Goal: Task Accomplishment & Management: Use online tool/utility

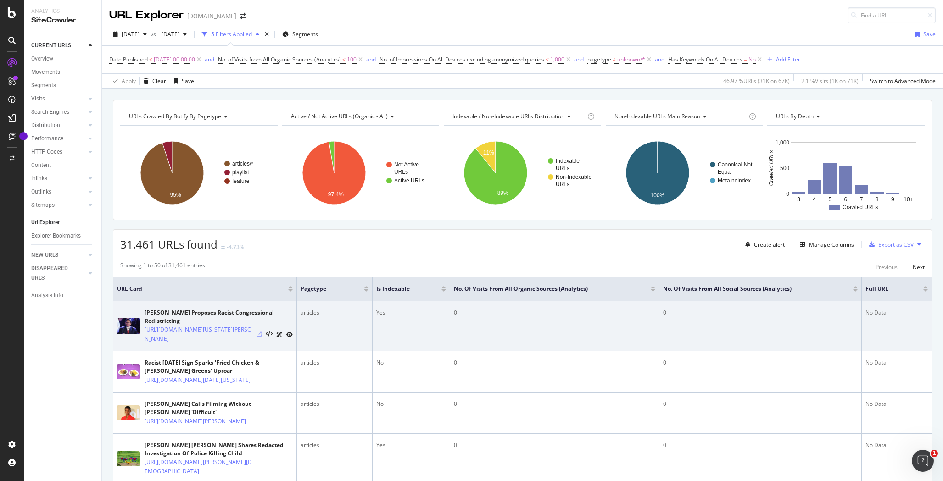
click at [260, 337] on icon at bounding box center [259, 335] width 6 height 6
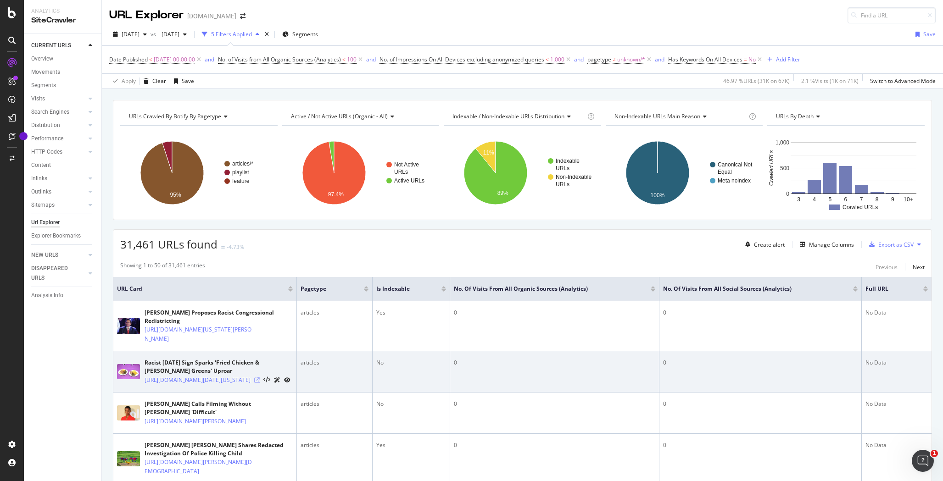
click at [260, 383] on icon at bounding box center [257, 380] width 6 height 6
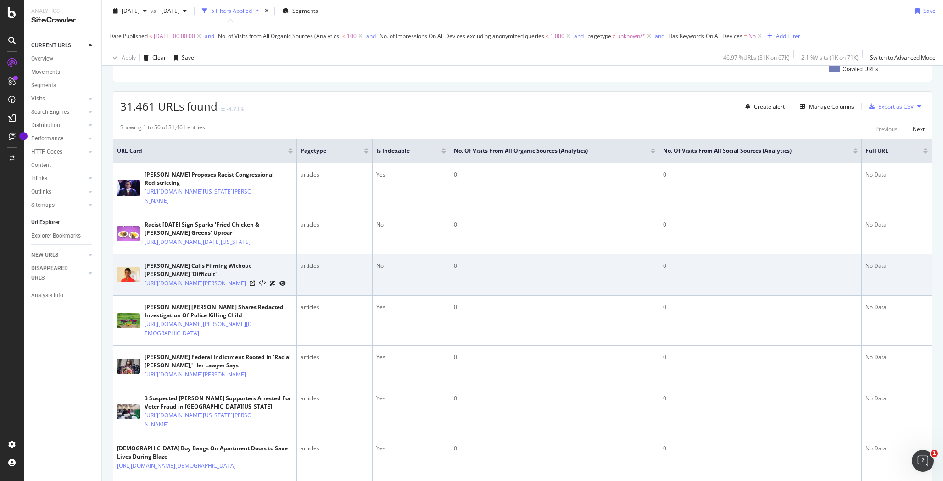
scroll to position [136, 0]
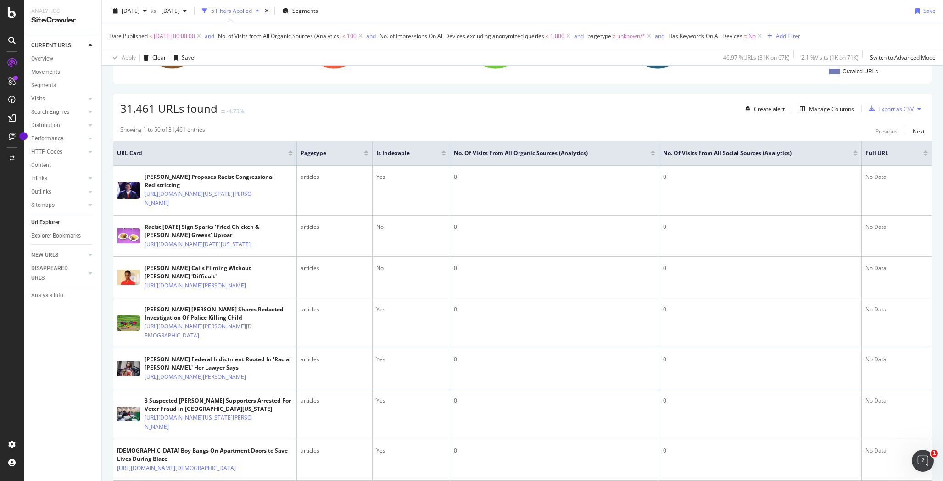
click at [366, 152] on div at bounding box center [366, 151] width 5 height 2
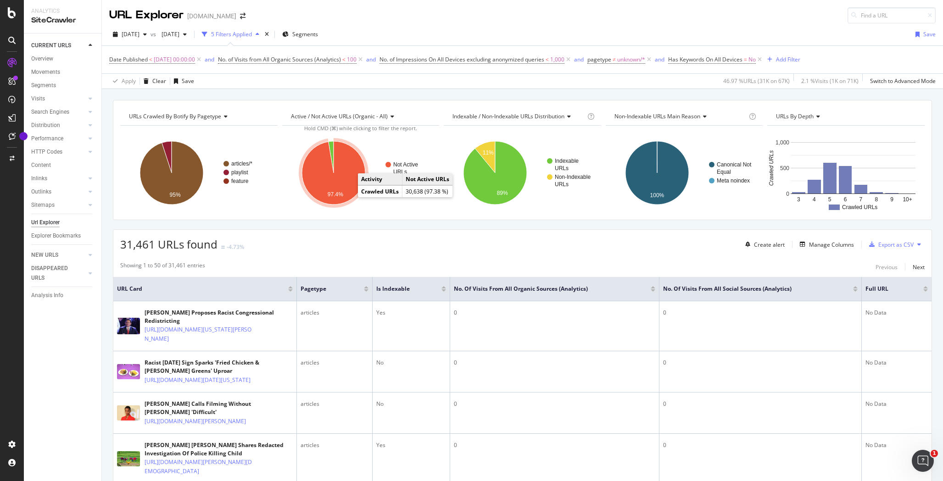
click at [347, 189] on icon "A chart." at bounding box center [333, 172] width 63 height 63
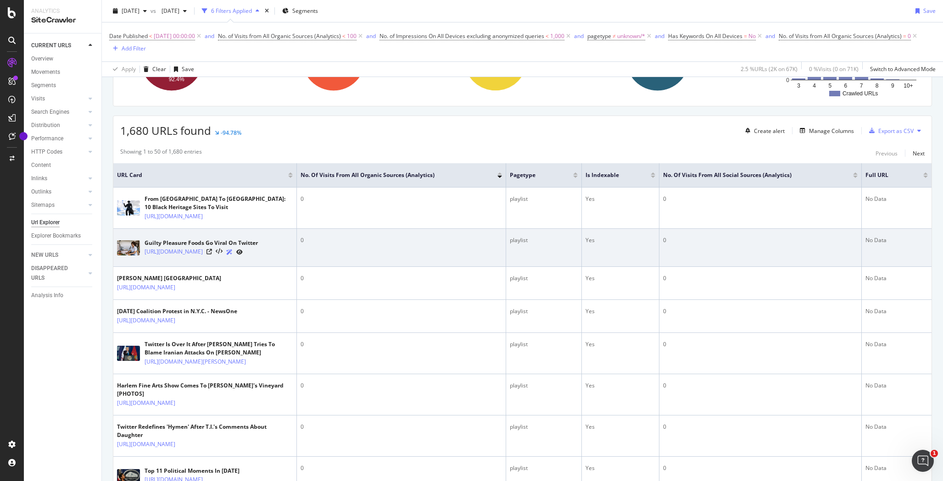
scroll to position [238, 0]
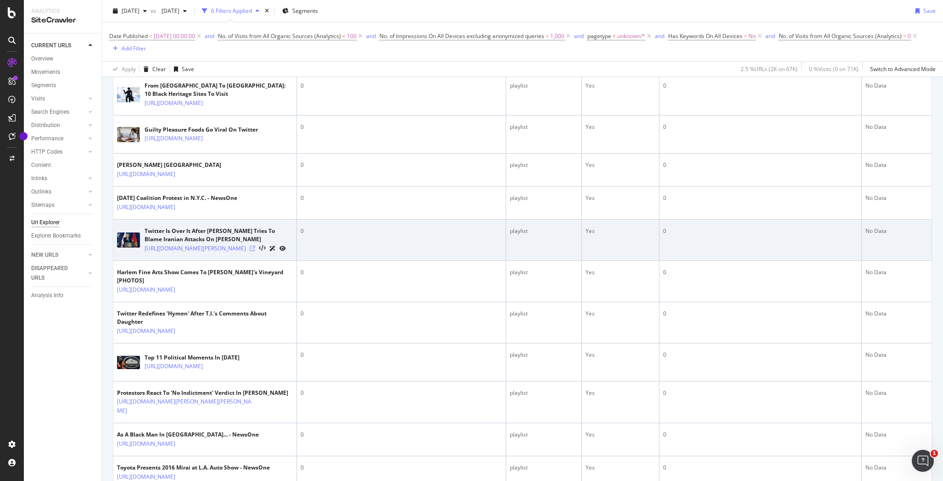
click at [255, 251] on icon at bounding box center [253, 249] width 6 height 6
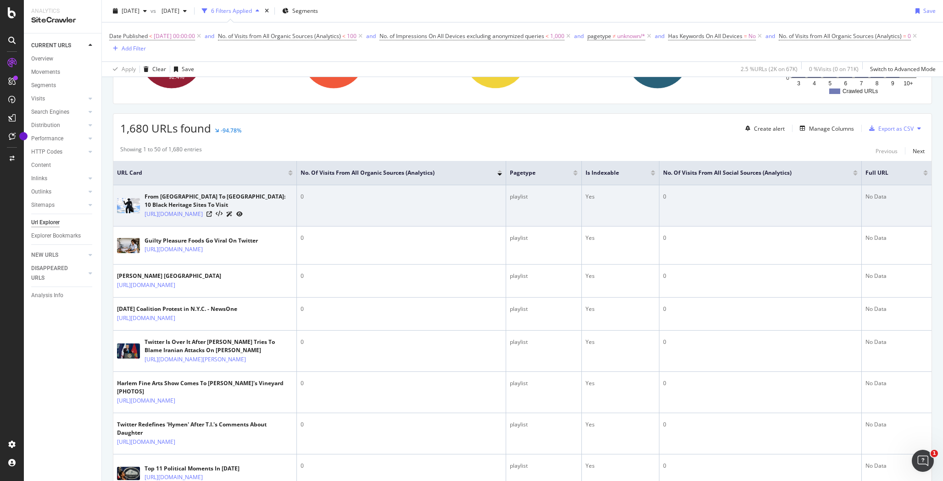
scroll to position [0, 0]
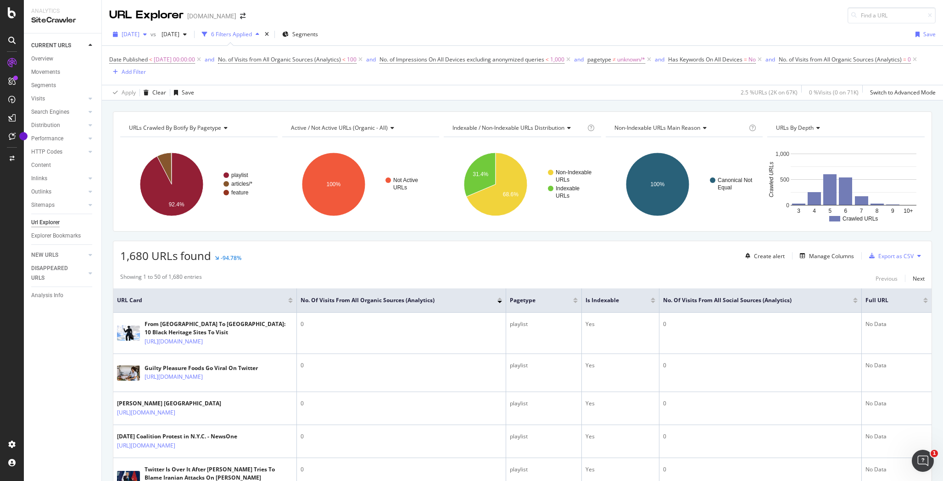
click at [150, 33] on div "button" at bounding box center [144, 35] width 11 height 6
click at [155, 66] on div "[DATE]" at bounding box center [146, 67] width 48 height 8
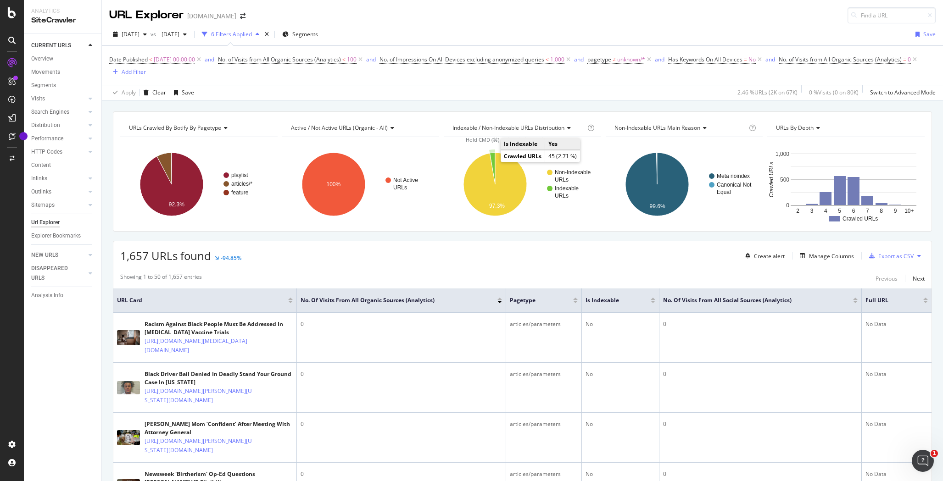
click at [490, 160] on icon "A chart." at bounding box center [492, 169] width 6 height 32
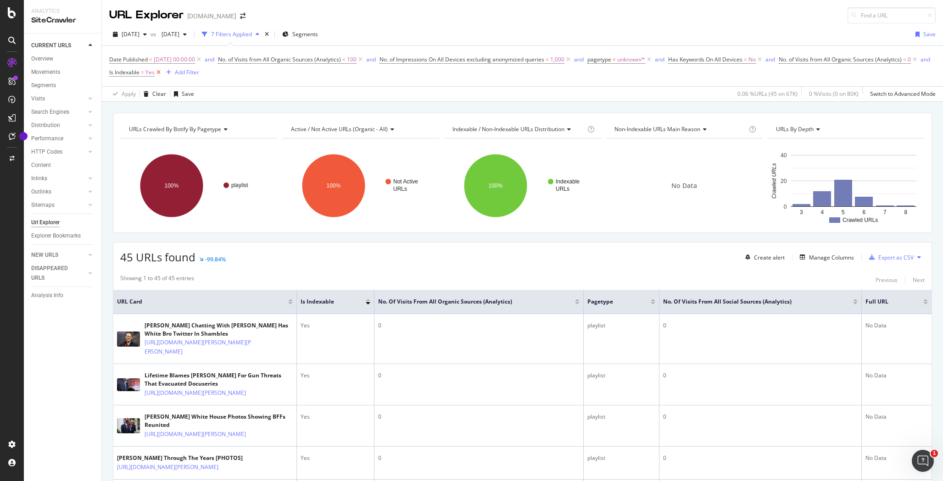
click at [162, 72] on icon at bounding box center [159, 72] width 8 height 9
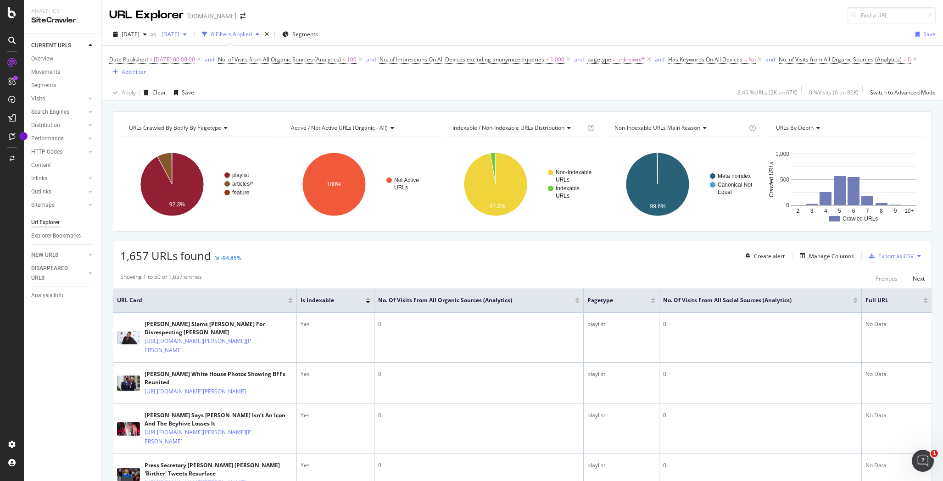
click at [179, 34] on span "2025 Jun. 29th" at bounding box center [169, 34] width 22 height 8
click at [222, 70] on div "2025 Jul. 27th 67.0K URLs" at bounding box center [217, 68] width 82 height 8
click at [167, 161] on icon "A chart." at bounding box center [164, 169] width 15 height 32
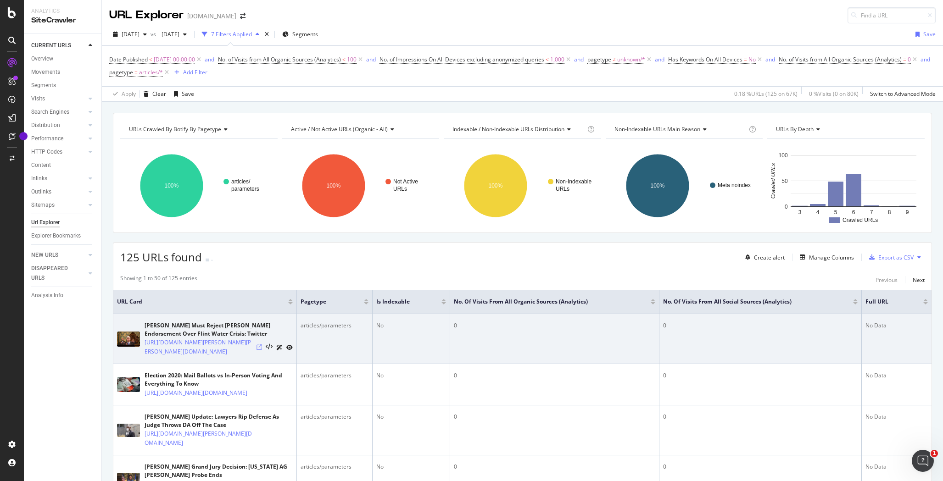
click at [260, 350] on icon at bounding box center [259, 347] width 6 height 6
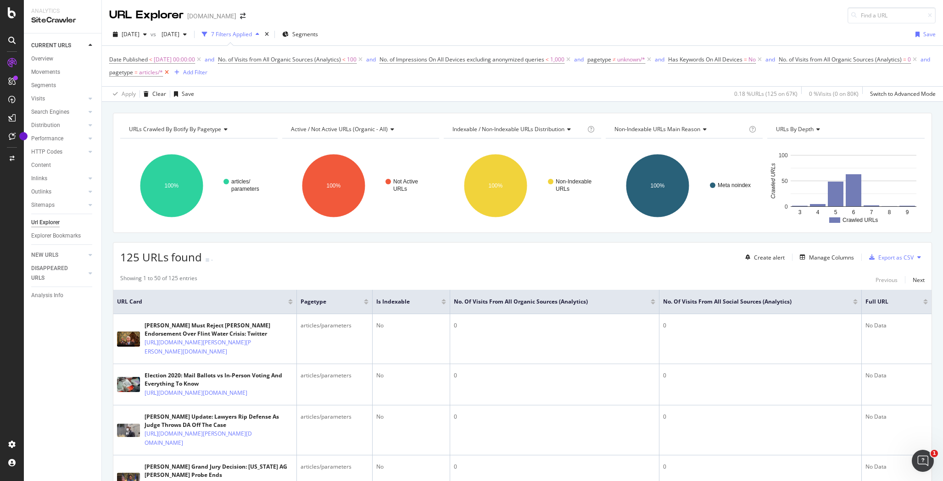
click at [171, 72] on icon at bounding box center [167, 72] width 8 height 9
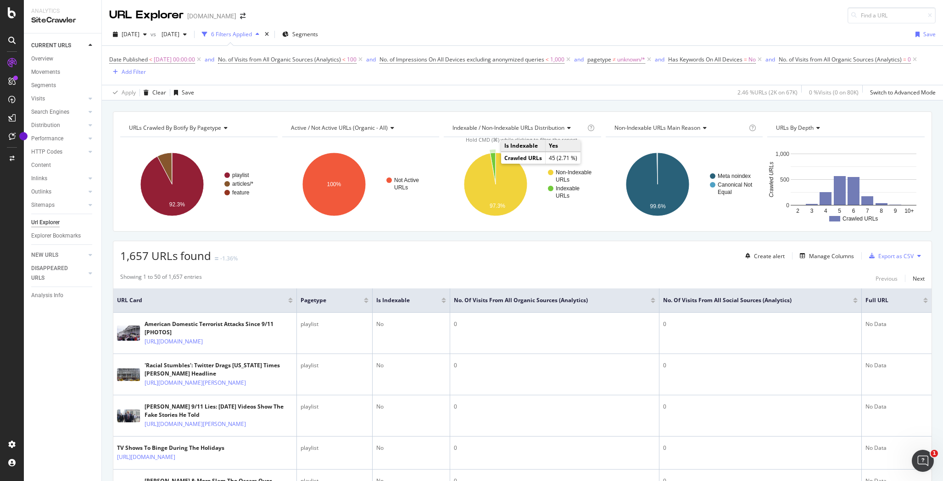
click at [490, 160] on icon "A chart." at bounding box center [493, 169] width 6 height 32
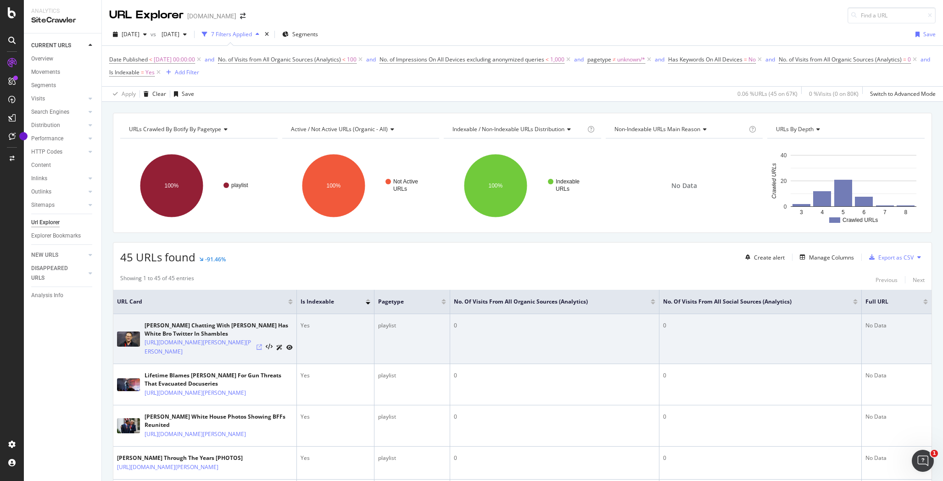
click at [259, 350] on icon at bounding box center [259, 347] width 6 height 6
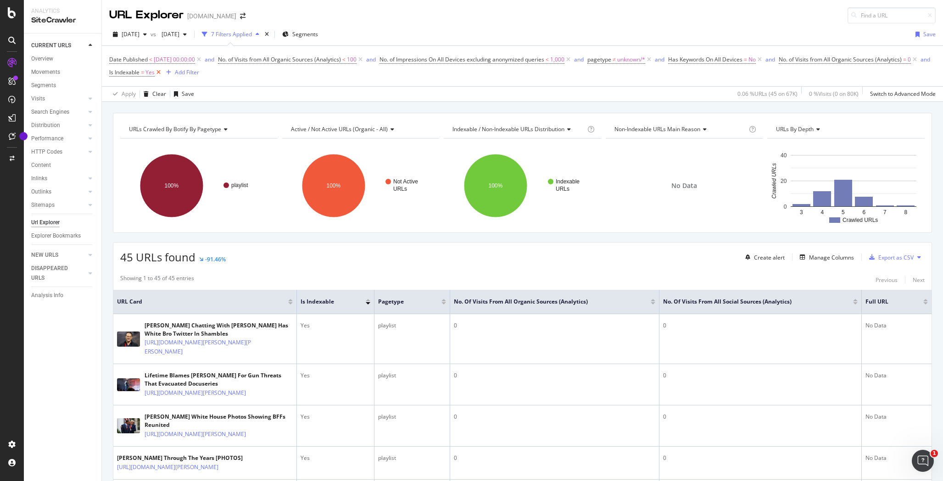
click at [162, 73] on icon at bounding box center [159, 72] width 8 height 9
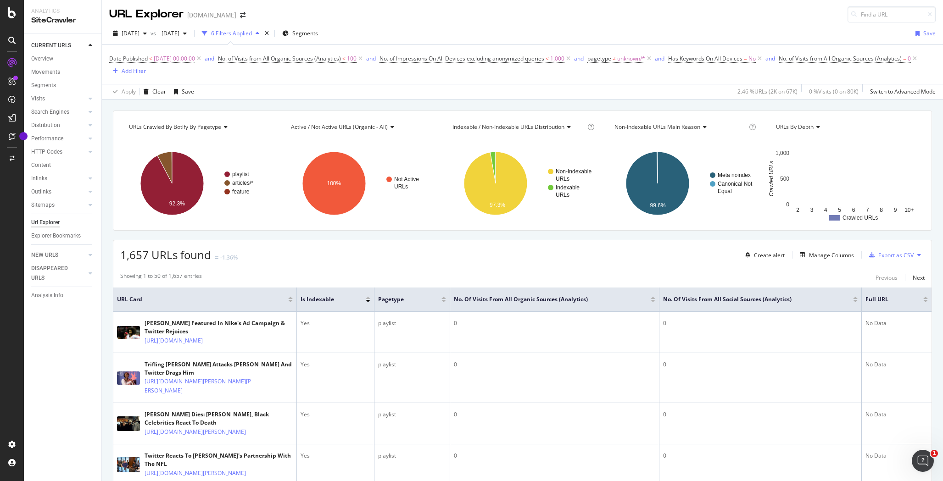
scroll to position [1, 0]
click at [227, 128] on icon at bounding box center [224, 127] width 6 height 6
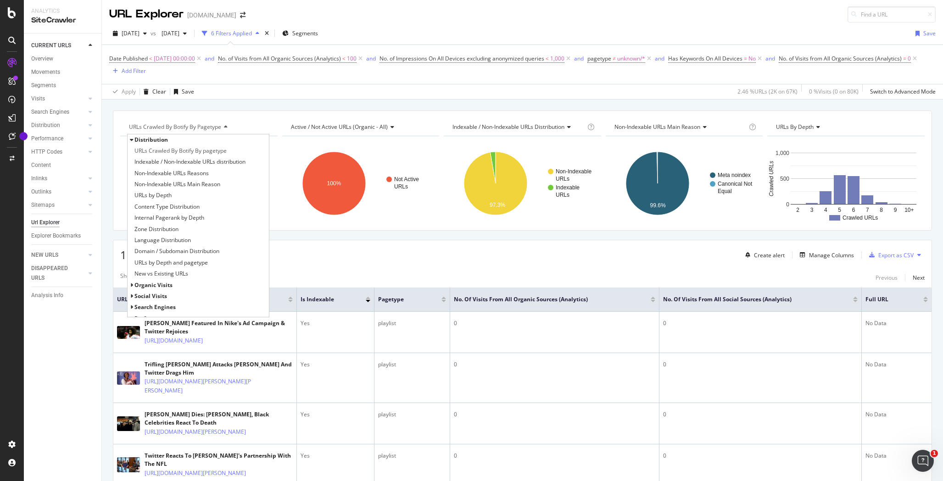
click at [305, 105] on div "URLs Crawled By Botify By pagetype Distribution URLs Crawled By Botify By paget…" at bounding box center [522, 111] width 841 height 22
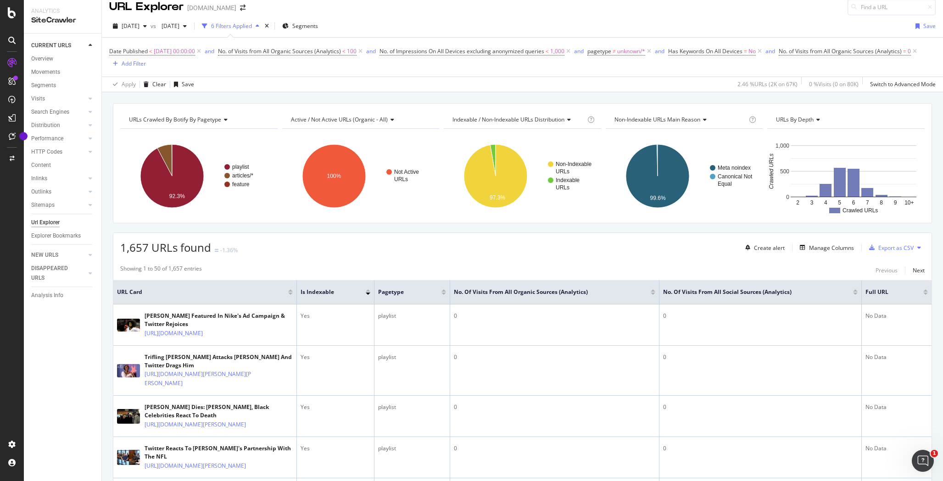
scroll to position [0, 0]
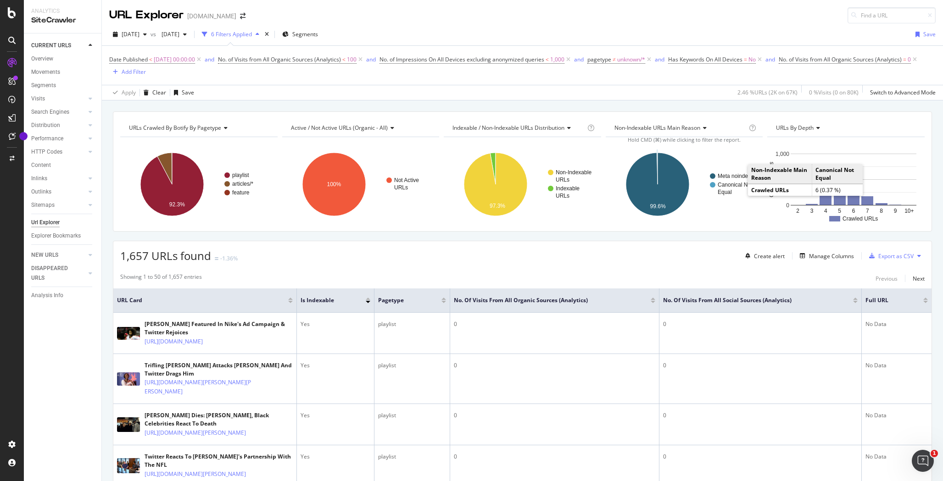
click at [726, 189] on rect "A chart." at bounding box center [732, 188] width 45 height 13
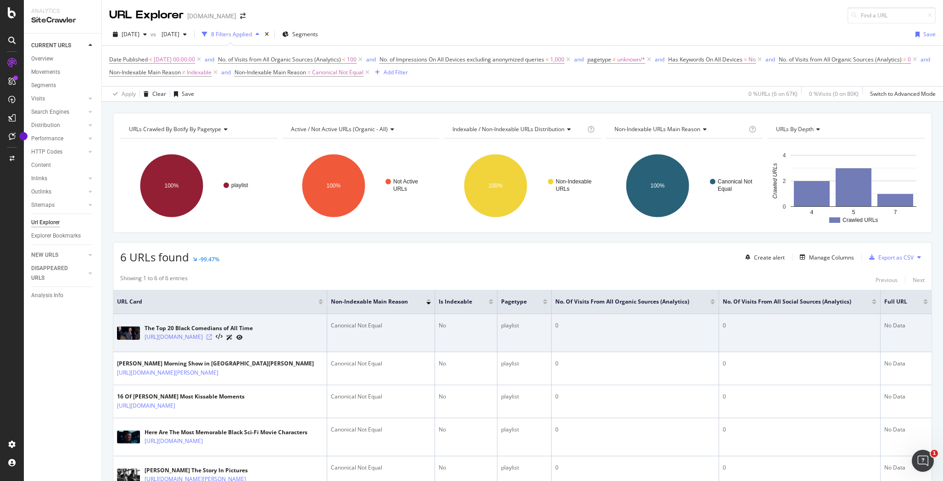
click at [212, 338] on icon at bounding box center [209, 337] width 6 height 6
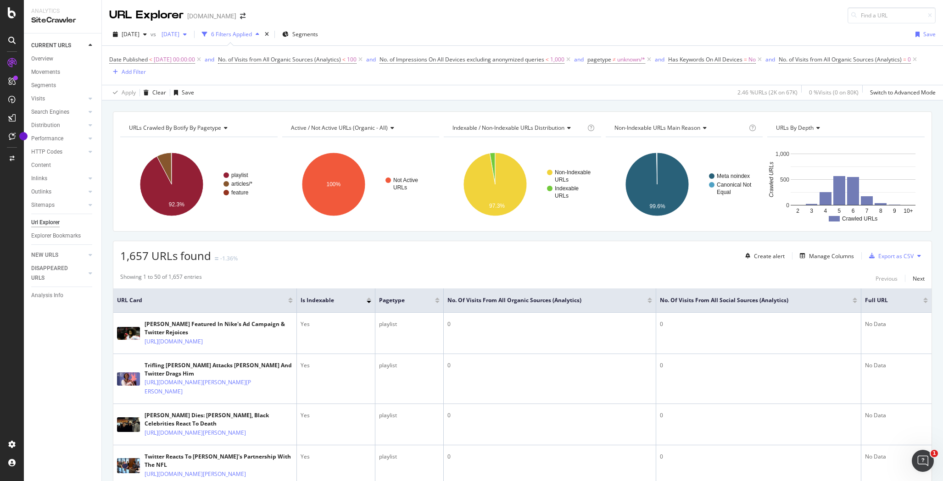
click at [179, 36] on span "2025 Jul. 27th" at bounding box center [169, 34] width 22 height 8
click at [209, 86] on div "2025 Aug. 31st" at bounding box center [200, 84] width 48 height 8
click at [737, 18] on div "URL Explorer newsone.com" at bounding box center [522, 11] width 841 height 23
click at [897, 258] on div "Export as CSV" at bounding box center [895, 256] width 35 height 8
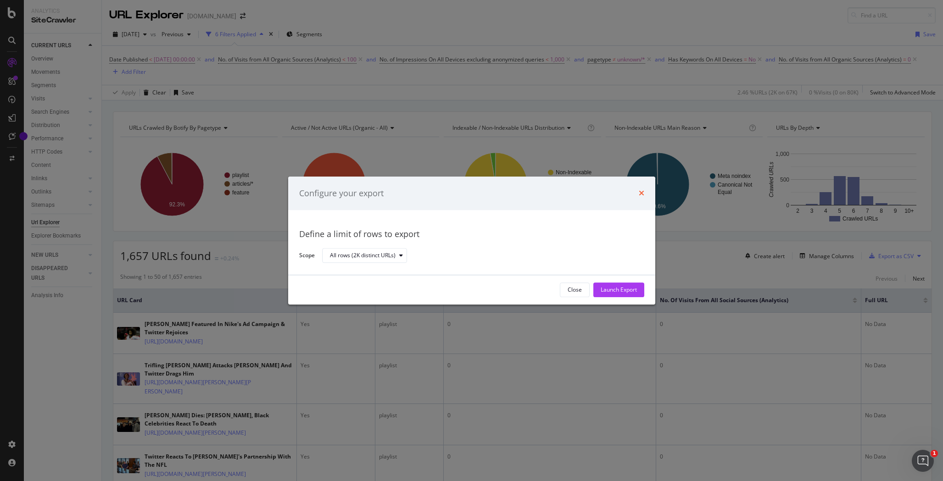
click at [642, 194] on icon "times" at bounding box center [641, 193] width 6 height 7
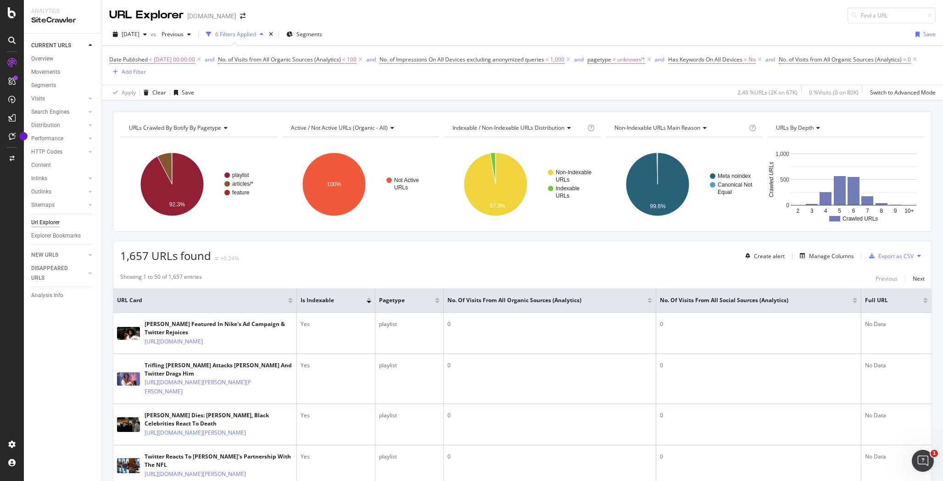
click at [917, 256] on icon at bounding box center [919, 256] width 4 height 6
click at [892, 258] on div "Export as CSV" at bounding box center [895, 256] width 35 height 8
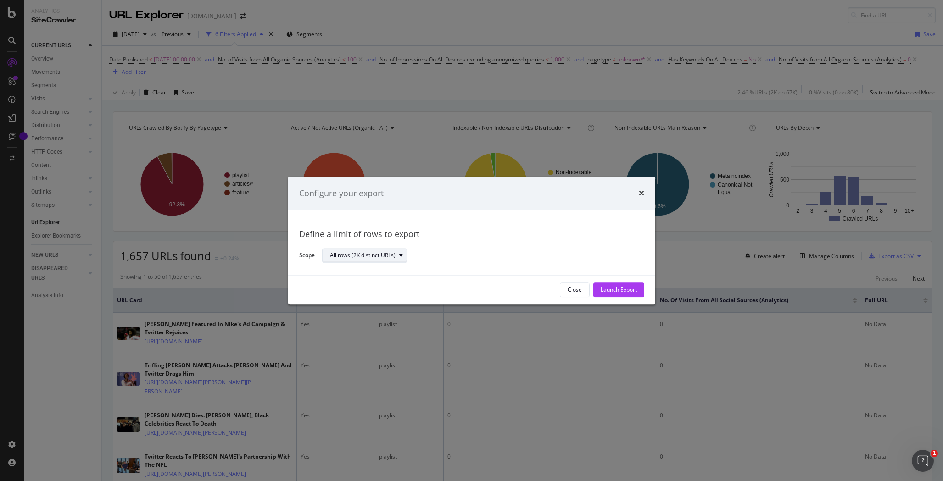
click at [403, 257] on div "modal" at bounding box center [400, 256] width 11 height 6
click at [550, 254] on div "All rows (2K distinct URLs)" at bounding box center [479, 256] width 315 height 16
click at [580, 217] on div "Define a limit of rows to export Scope All rows (2K distinct URLs)" at bounding box center [471, 243] width 367 height 65
click at [617, 288] on div "Launch Export" at bounding box center [618, 290] width 36 height 8
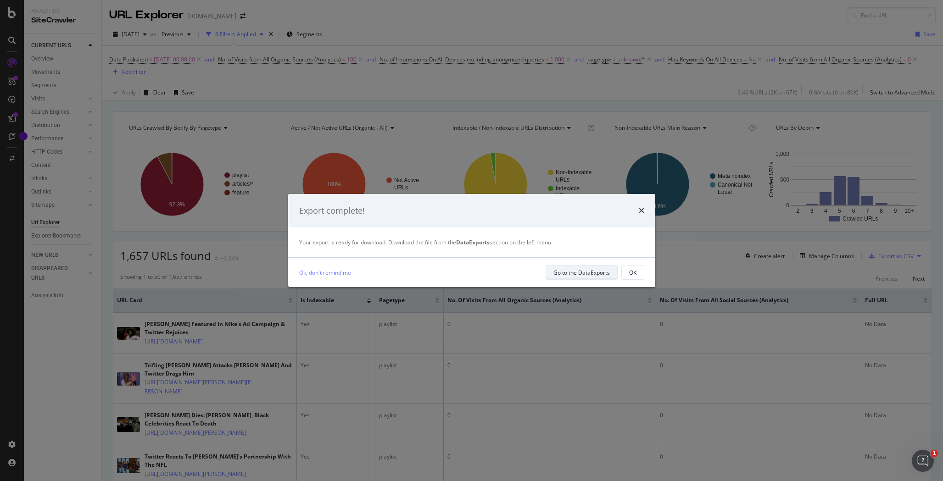
click at [583, 274] on div "Go to the DataExports" at bounding box center [581, 273] width 56 height 8
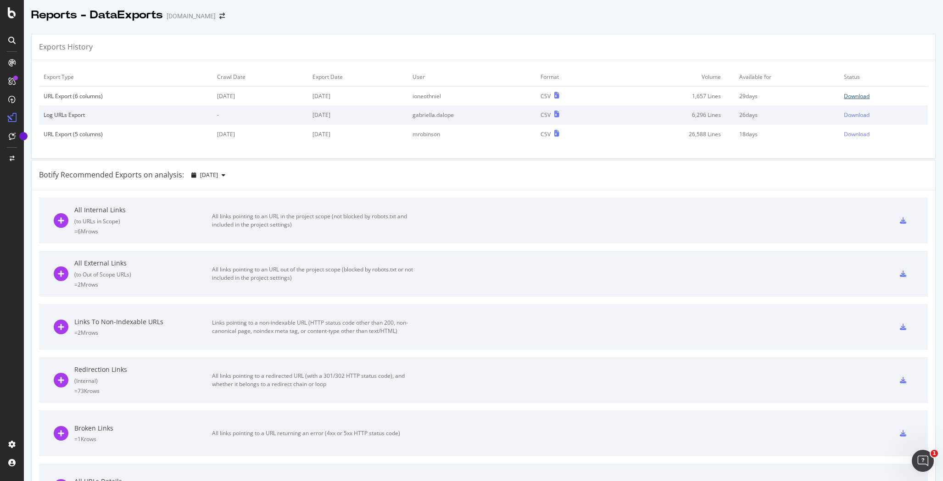
click at [848, 94] on div "Download" at bounding box center [856, 96] width 26 height 8
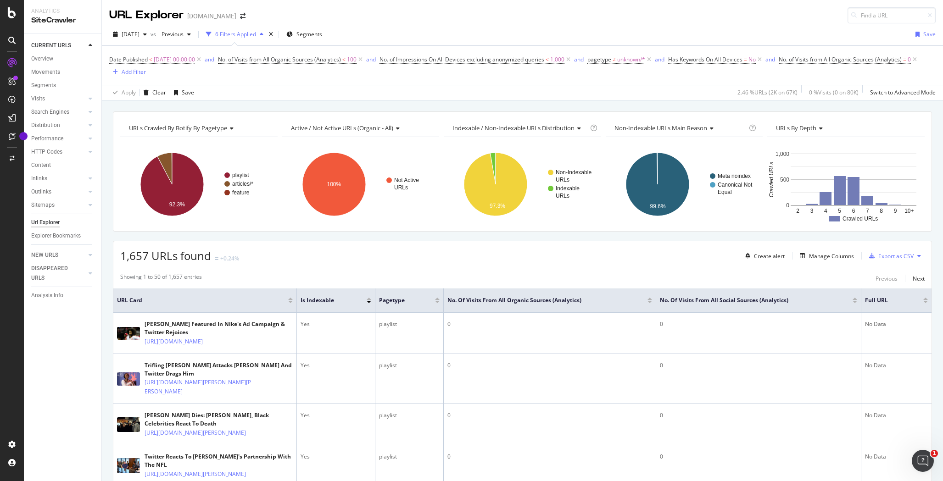
click at [290, 300] on div at bounding box center [290, 299] width 5 height 2
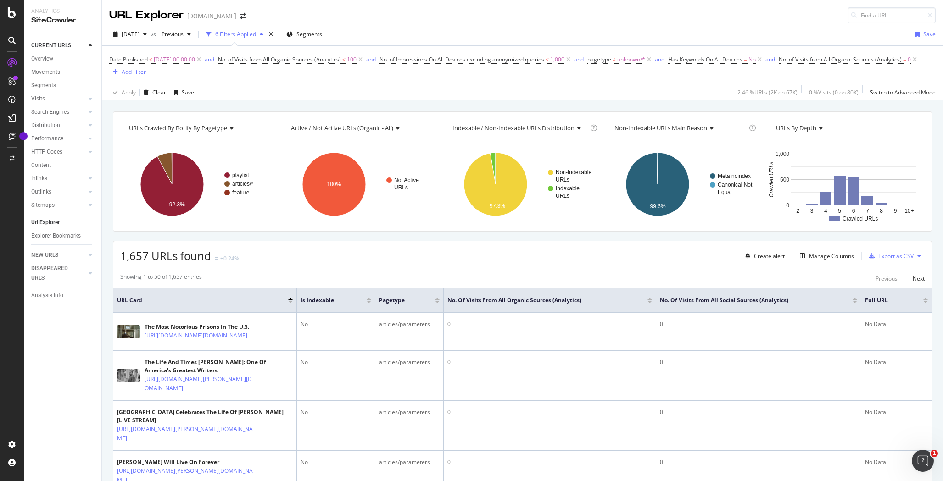
click at [291, 303] on div at bounding box center [290, 302] width 5 height 2
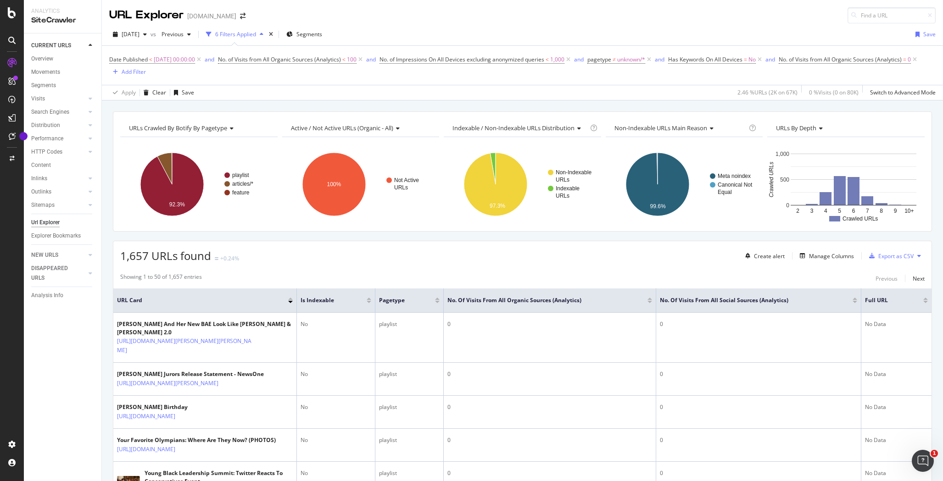
click at [290, 300] on div at bounding box center [290, 299] width 5 height 2
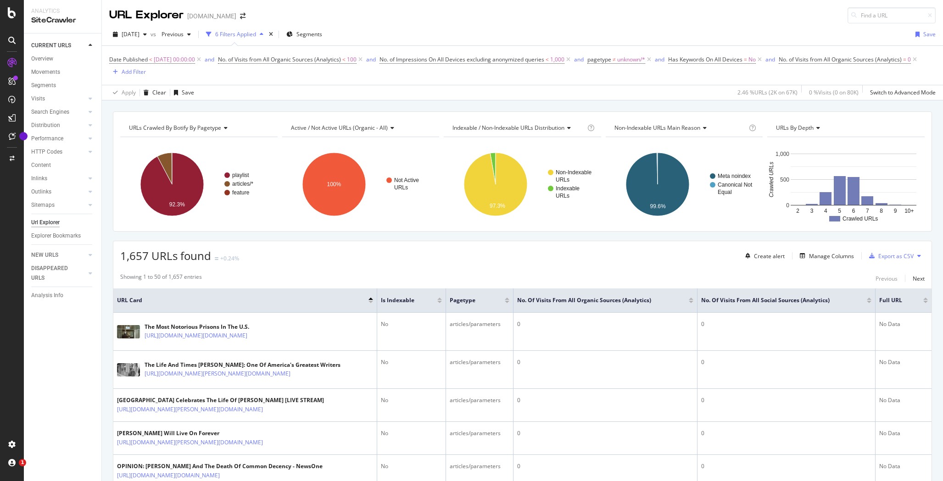
click at [505, 300] on div at bounding box center [507, 299] width 5 height 2
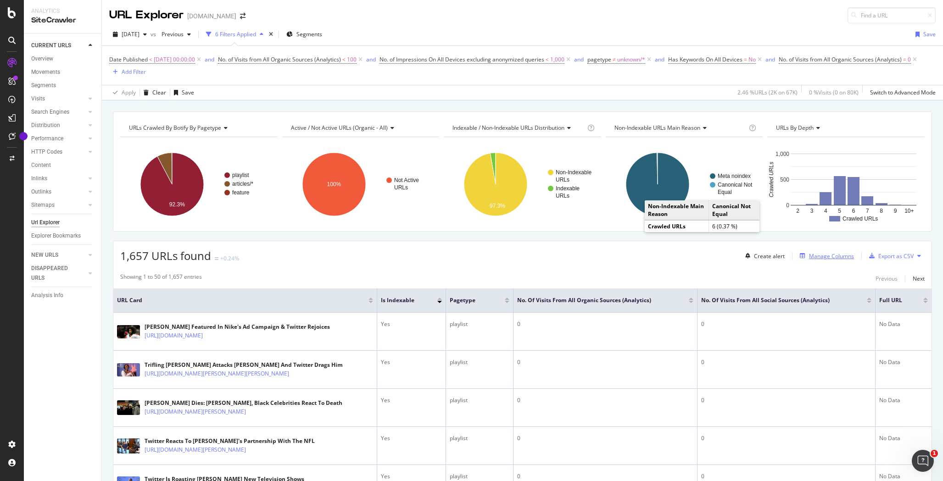
click at [829, 258] on div "Manage Columns" at bounding box center [831, 256] width 45 height 8
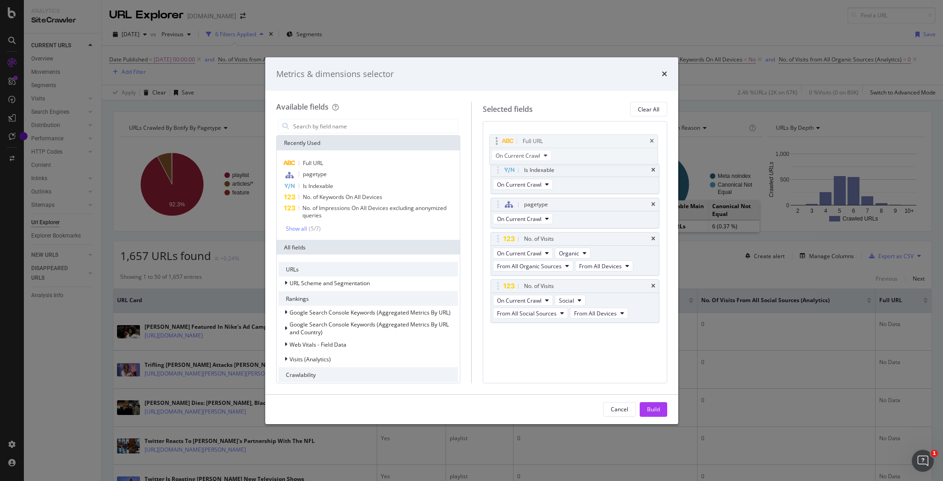
drag, startPoint x: 612, startPoint y: 299, endPoint x: 611, endPoint y: 141, distance: 157.8
click at [611, 141] on body "Analytics SiteCrawler CURRENT URLS Overview Movements Segments Visits Analysis …" at bounding box center [471, 240] width 943 height 481
click at [560, 138] on div "Full URL" at bounding box center [585, 135] width 127 height 9
click at [286, 283] on icon "modal" at bounding box center [285, 283] width 3 height 6
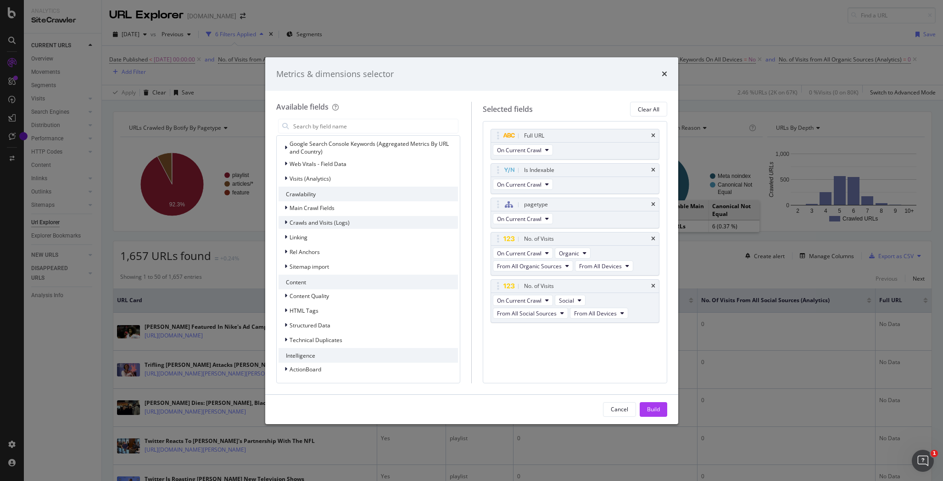
scroll to position [292, 0]
click at [544, 149] on button "On Current Crawl" at bounding box center [523, 149] width 60 height 11
click at [602, 139] on div "Full URL" at bounding box center [585, 135] width 127 height 9
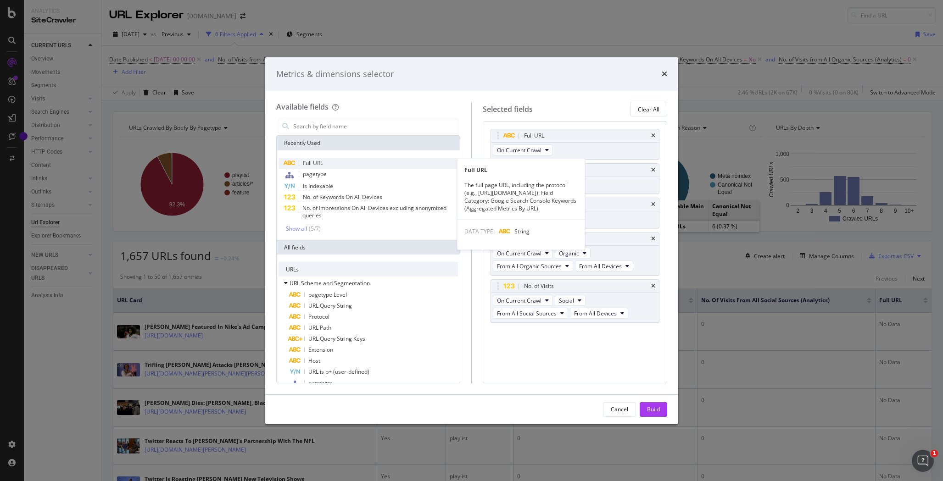
click at [320, 163] on span "Full URL" at bounding box center [313, 163] width 20 height 8
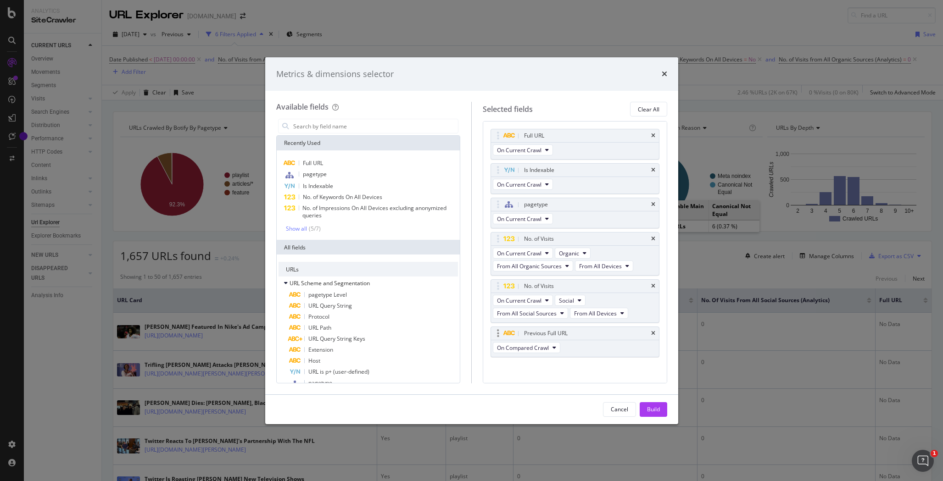
click at [643, 331] on div "Previous Full URL" at bounding box center [575, 333] width 168 height 13
click at [555, 330] on div "Previous Full URL" at bounding box center [546, 333] width 44 height 9
click at [651, 334] on icon "times" at bounding box center [653, 334] width 4 height 6
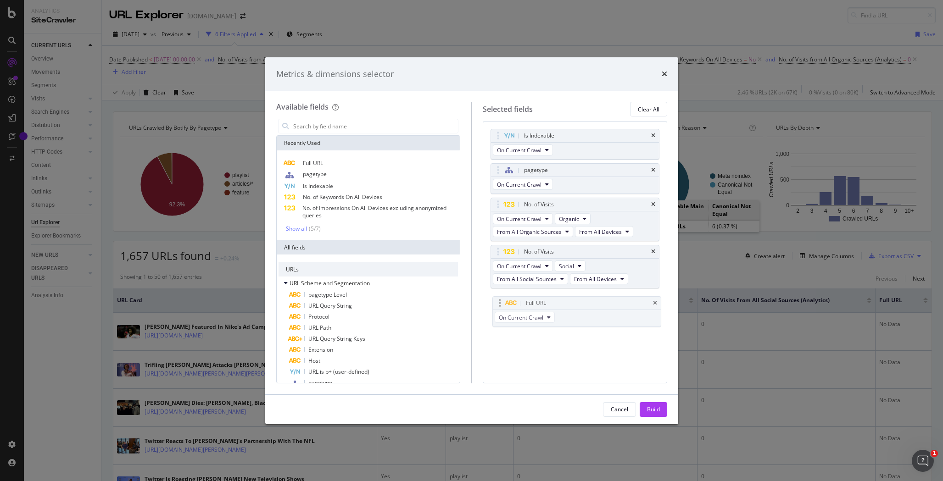
drag, startPoint x: 592, startPoint y: 136, endPoint x: 593, endPoint y: 303, distance: 167.4
click at [544, 315] on button "On Current Crawl" at bounding box center [523, 313] width 60 height 11
click at [534, 345] on span "On Compared Crawl" at bounding box center [526, 347] width 52 height 8
click at [651, 408] on div "Build" at bounding box center [653, 409] width 13 height 8
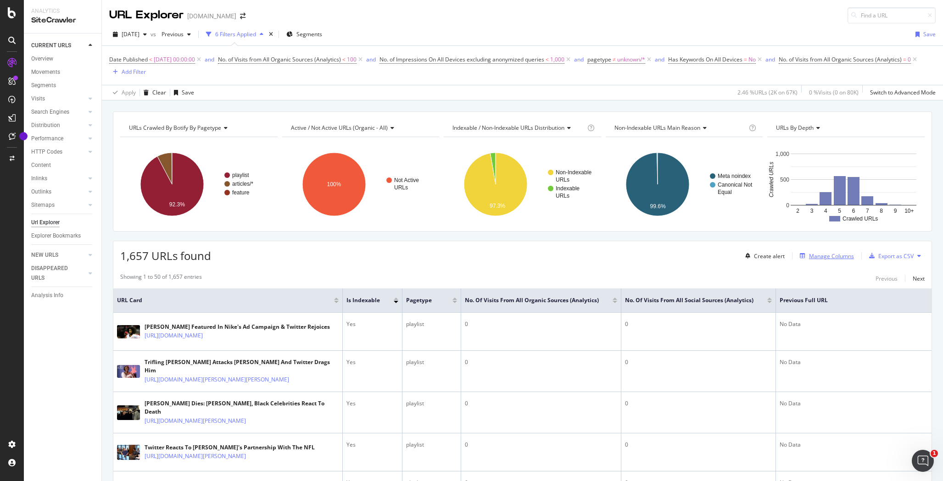
click at [824, 258] on div "Manage Columns" at bounding box center [831, 256] width 45 height 8
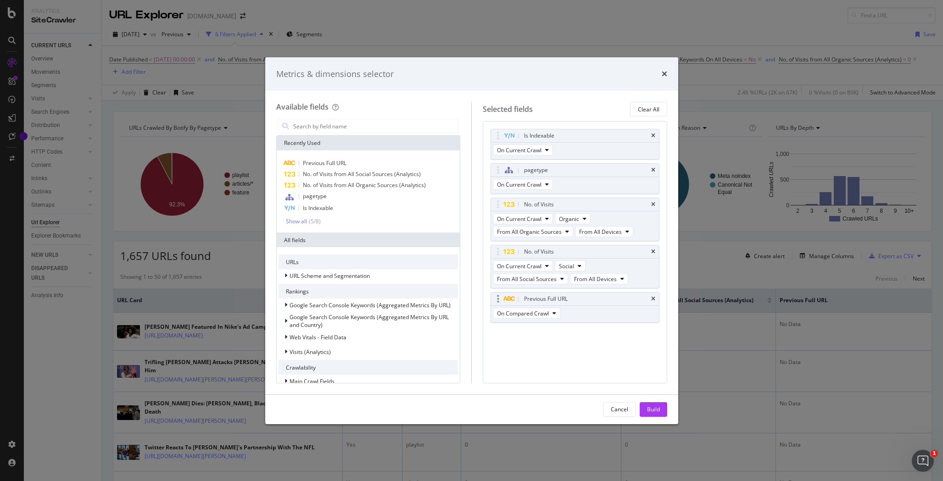
click at [565, 297] on div "Previous Full URL" at bounding box center [546, 298] width 44 height 9
click at [653, 299] on icon "times" at bounding box center [653, 299] width 4 height 6
click at [284, 275] on div "modal" at bounding box center [287, 275] width 6 height 9
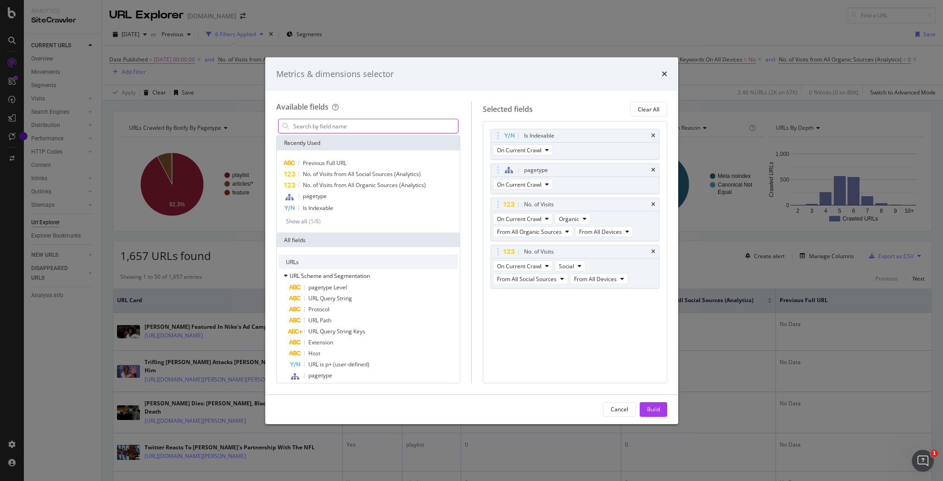
click at [333, 124] on input "modal" at bounding box center [375, 126] width 166 height 14
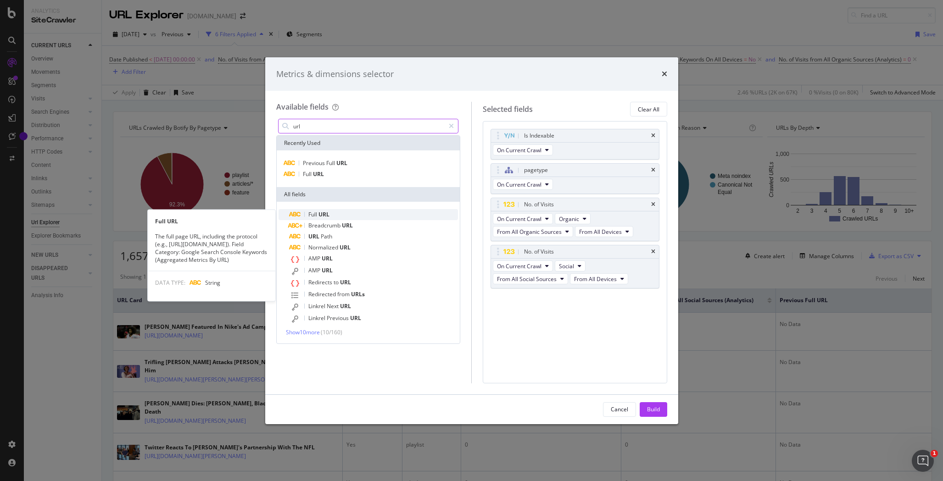
type input "url"
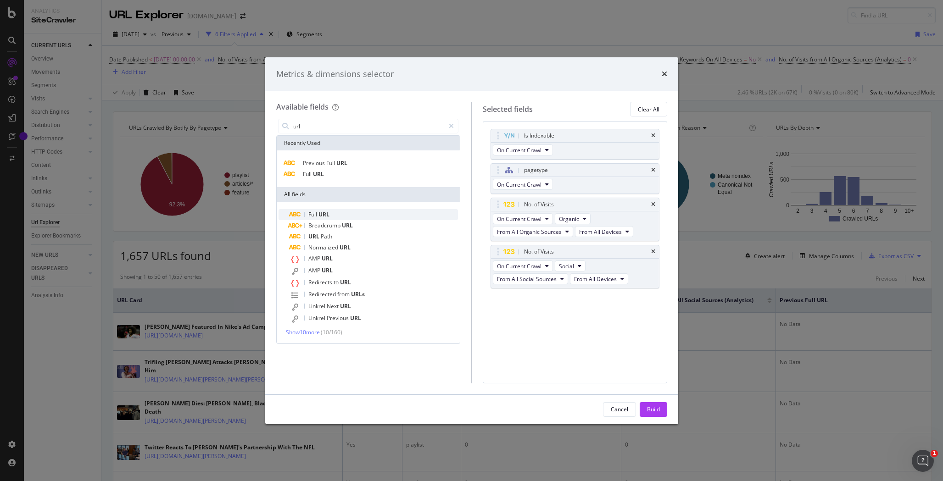
click at [318, 215] on span "Full" at bounding box center [313, 215] width 10 height 8
click at [541, 313] on span "On Current Crawl" at bounding box center [519, 314] width 44 height 8
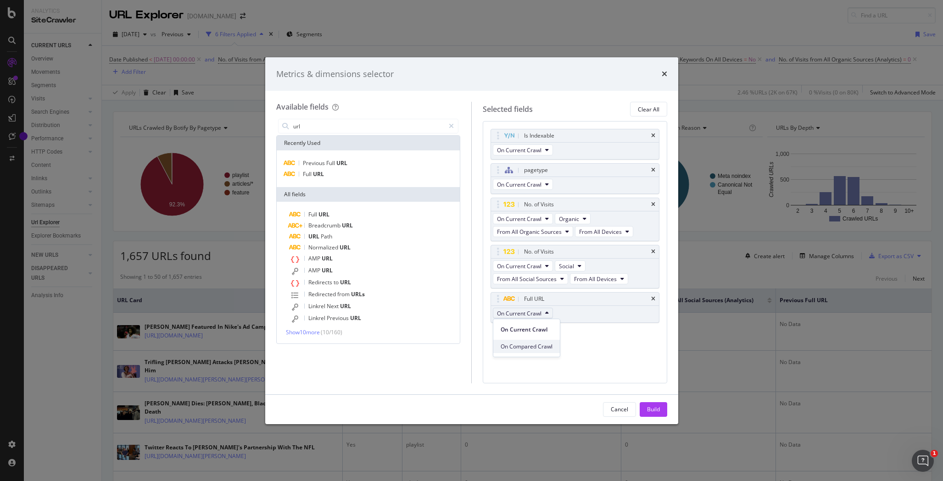
click at [534, 347] on span "On Compared Crawl" at bounding box center [526, 347] width 52 height 8
click at [322, 213] on span "URL" at bounding box center [323, 215] width 11 height 8
click at [553, 313] on icon "modal" at bounding box center [554, 313] width 4 height 6
click at [538, 330] on span "On Current Crawl" at bounding box center [526, 330] width 53 height 8
click at [559, 365] on div "Is Indexable On Current Crawl pagetype On Current Crawl No. of Visits On Curren…" at bounding box center [574, 253] width 169 height 248
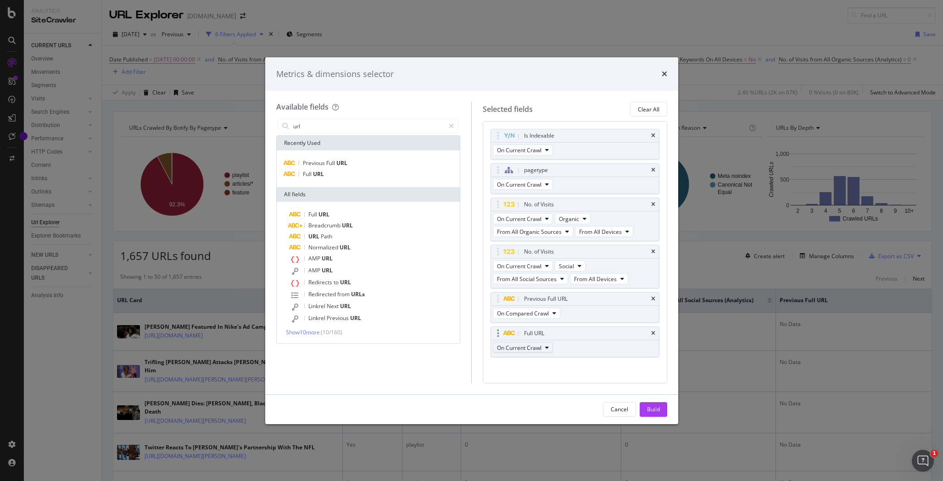
click at [539, 348] on span "On Current Crawl" at bounding box center [519, 348] width 44 height 8
click at [593, 371] on div "Is Indexable On Current Crawl pagetype On Current Crawl No. of Visits On Curren…" at bounding box center [574, 253] width 169 height 248
drag, startPoint x: 590, startPoint y: 336, endPoint x: 589, endPoint y: 304, distance: 32.1
click at [589, 304] on body "Analytics SiteCrawler CURRENT URLS Overview Movements Segments Visits Analysis …" at bounding box center [471, 240] width 943 height 481
drag, startPoint x: 609, startPoint y: 310, endPoint x: 610, endPoint y: 143, distance: 166.5
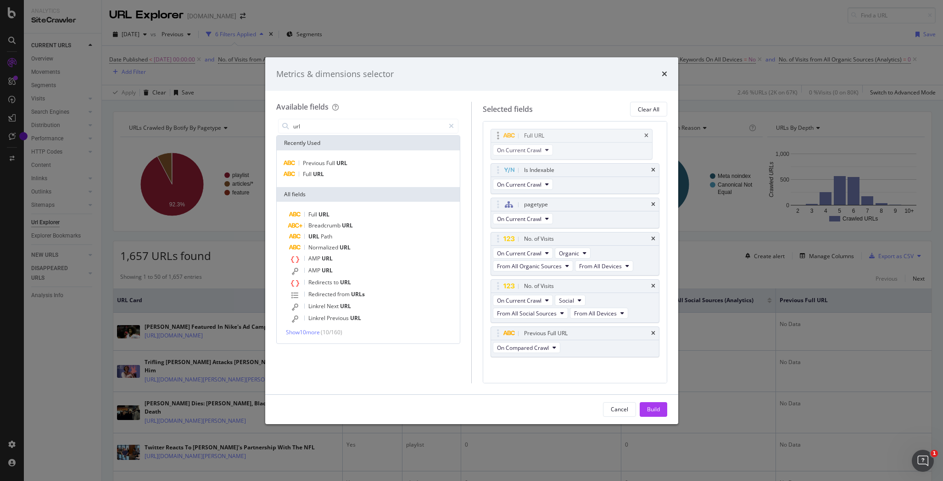
click at [610, 143] on body "Analytics SiteCrawler CURRENT URLS Overview Movements Segments Visits Analysis …" at bounding box center [471, 240] width 943 height 481
click at [649, 331] on div "Previous Full URL" at bounding box center [575, 328] width 168 height 13
click at [651, 327] on icon "times" at bounding box center [653, 329] width 4 height 6
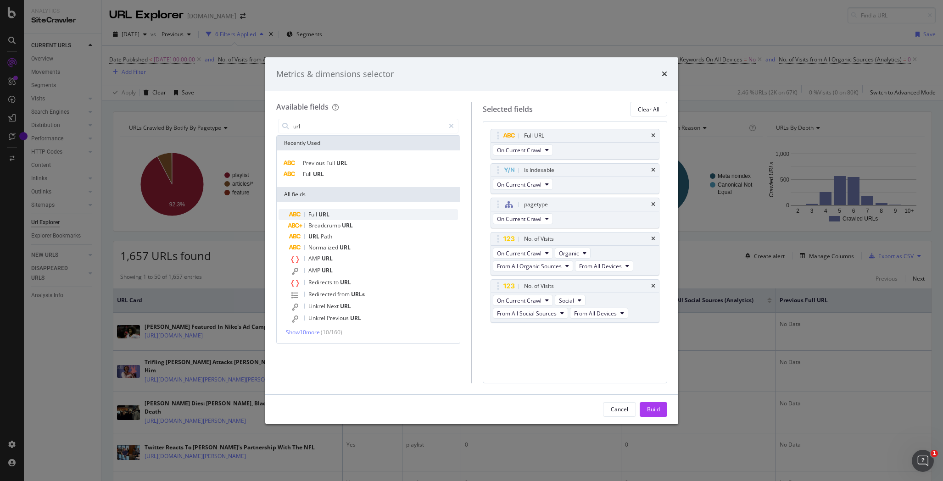
click at [314, 211] on span "Full" at bounding box center [313, 215] width 10 height 8
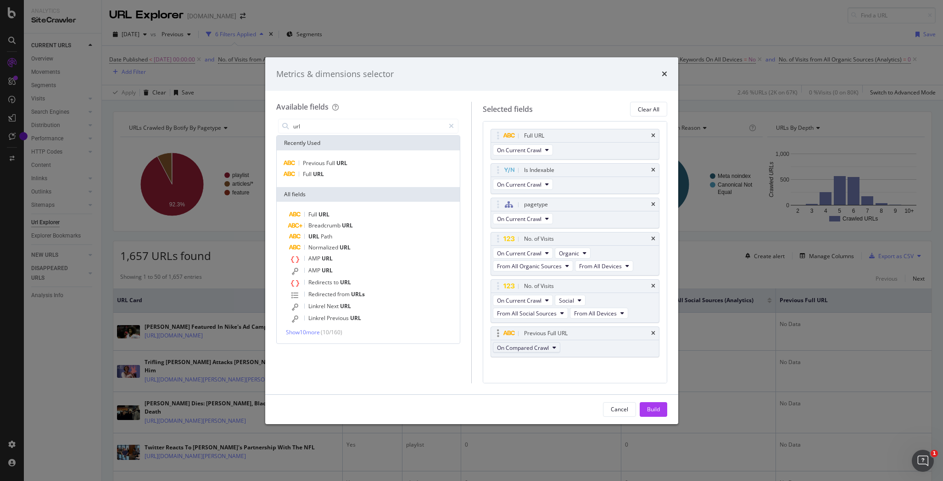
click at [541, 346] on span "On Compared Crawl" at bounding box center [523, 348] width 52 height 8
click at [599, 371] on div "Full URL On Current Crawl Is Indexable On Current Crawl pagetype On Current Cra…" at bounding box center [574, 253] width 169 height 248
click at [649, 133] on div "Full URL" at bounding box center [575, 135] width 168 height 13
click at [651, 135] on icon "times" at bounding box center [653, 136] width 4 height 6
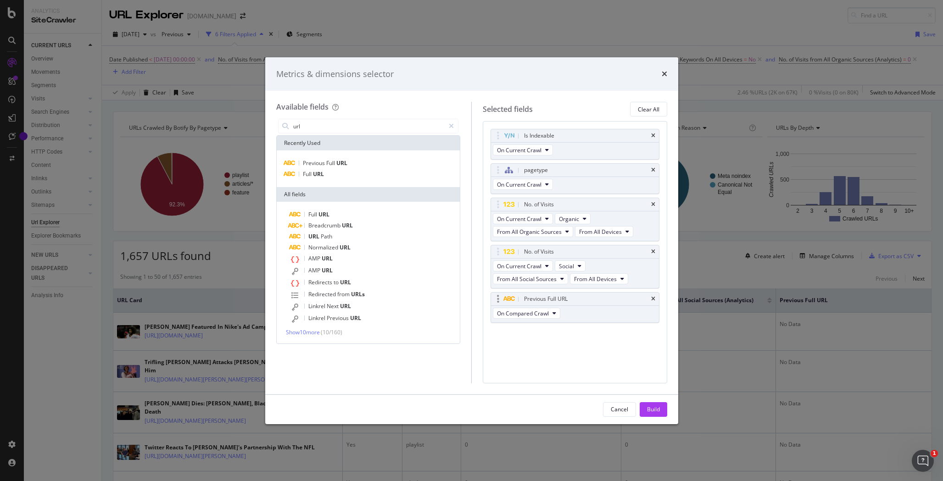
click at [559, 302] on div "Previous Full URL" at bounding box center [546, 298] width 44 height 9
click at [550, 310] on button "On Compared Crawl" at bounding box center [526, 313] width 67 height 11
click at [544, 332] on span "On Current Crawl" at bounding box center [526, 330] width 53 height 8
drag, startPoint x: 604, startPoint y: 305, endPoint x: 603, endPoint y: 137, distance: 167.9
click at [603, 137] on body "Analytics SiteCrawler CURRENT URLS Overview Movements Segments Visits Analysis …" at bounding box center [471, 240] width 943 height 481
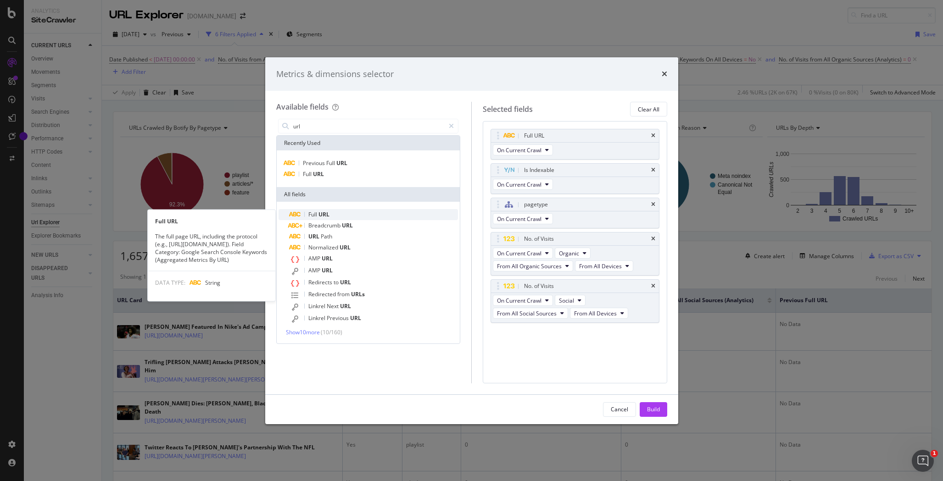
click at [331, 216] on div "Full URL" at bounding box center [373, 214] width 169 height 11
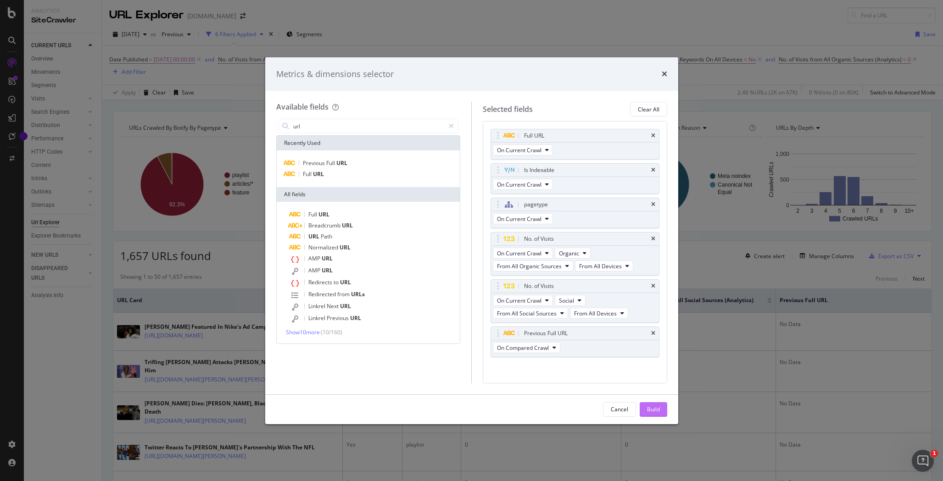
click at [661, 412] on button "Build" at bounding box center [653, 409] width 28 height 15
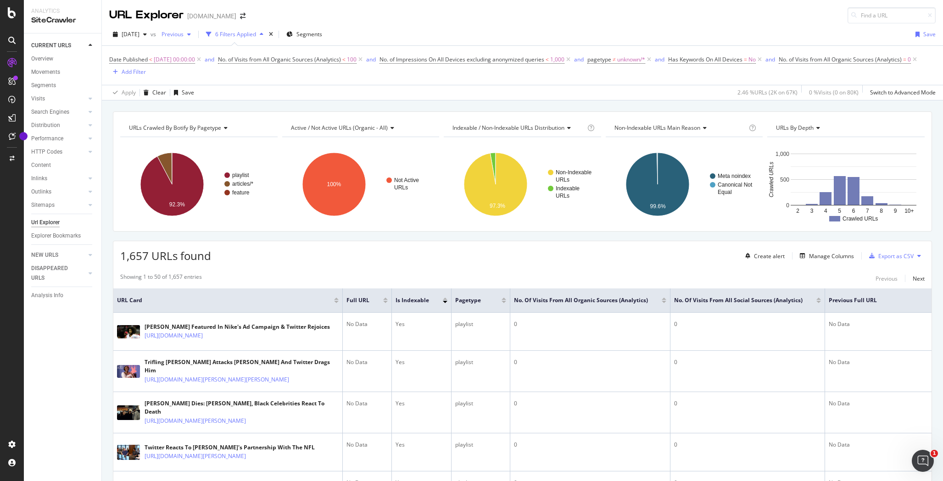
click at [183, 37] on span "Previous" at bounding box center [171, 34] width 26 height 8
click at [216, 71] on div "2025 Jul. 27th" at bounding box center [200, 74] width 48 height 8
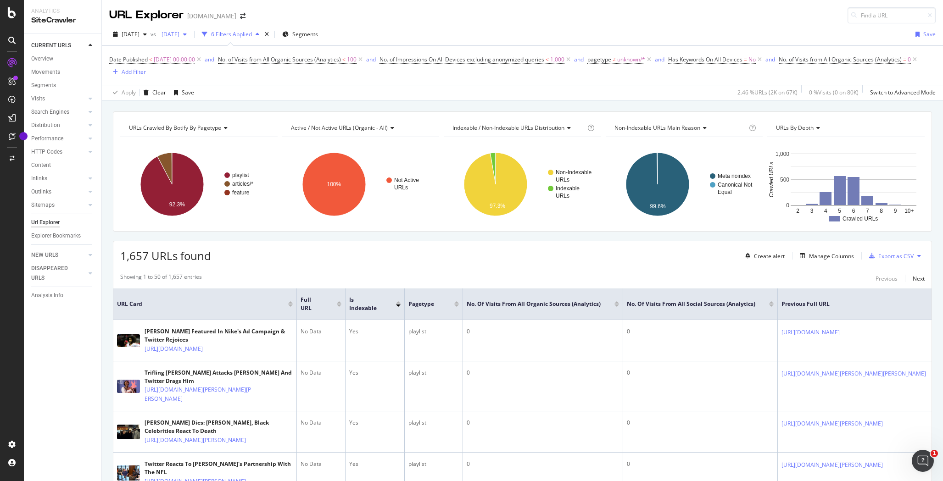
click at [190, 34] on div "button" at bounding box center [184, 35] width 11 height 6
click at [224, 94] on div "2025 Aug. 3rd 67.1K URLs" at bounding box center [217, 96] width 82 height 8
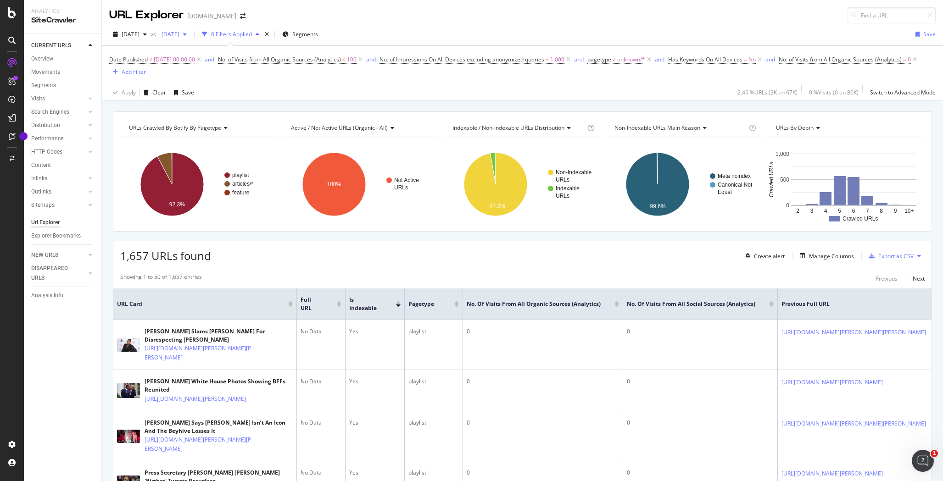
click at [179, 34] on span "2025 Aug. 3rd" at bounding box center [169, 34] width 22 height 8
click at [217, 68] on div "2025 Aug. 10th" at bounding box center [200, 67] width 48 height 8
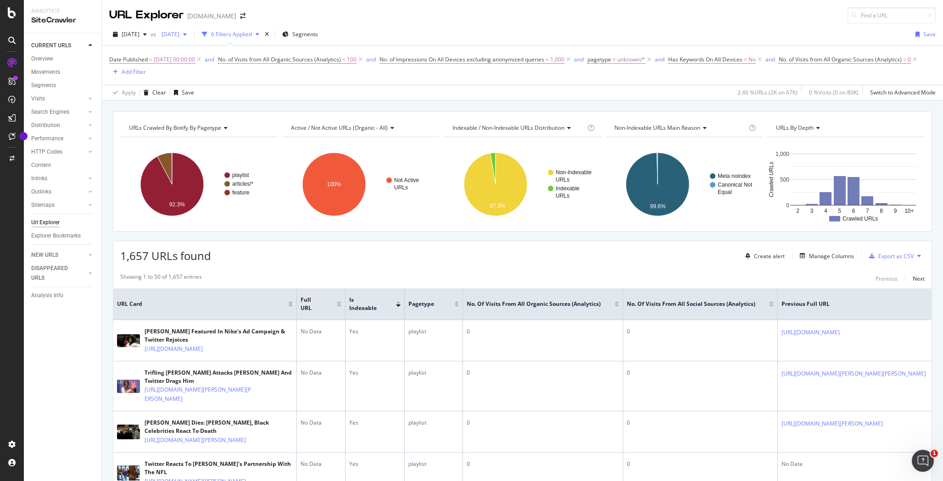
click at [179, 34] on span "2025 Aug. 10th" at bounding box center [169, 34] width 22 height 8
click at [210, 88] on div "2025 Aug. 17th" at bounding box center [200, 88] width 48 height 8
click at [187, 35] on icon "button" at bounding box center [185, 35] width 4 height 6
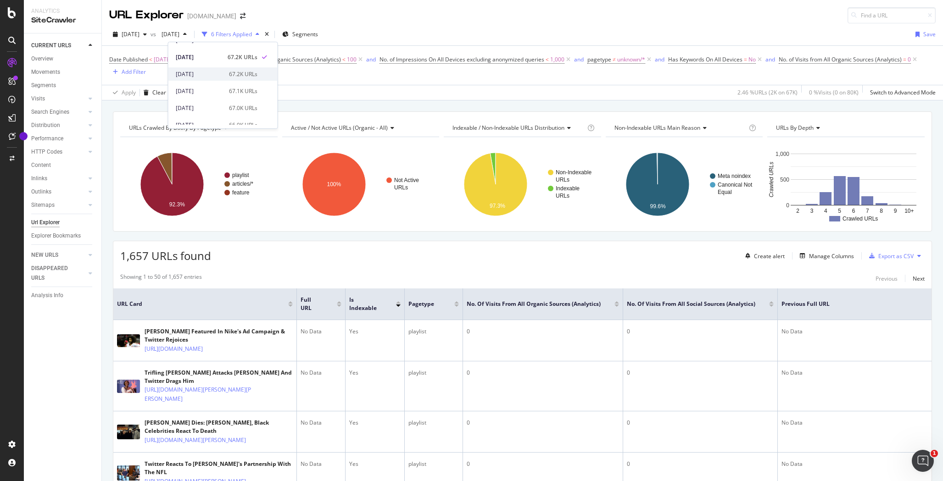
click at [231, 74] on div "67.2K URLs" at bounding box center [243, 74] width 28 height 8
click at [836, 257] on div "Manage Columns" at bounding box center [831, 256] width 45 height 8
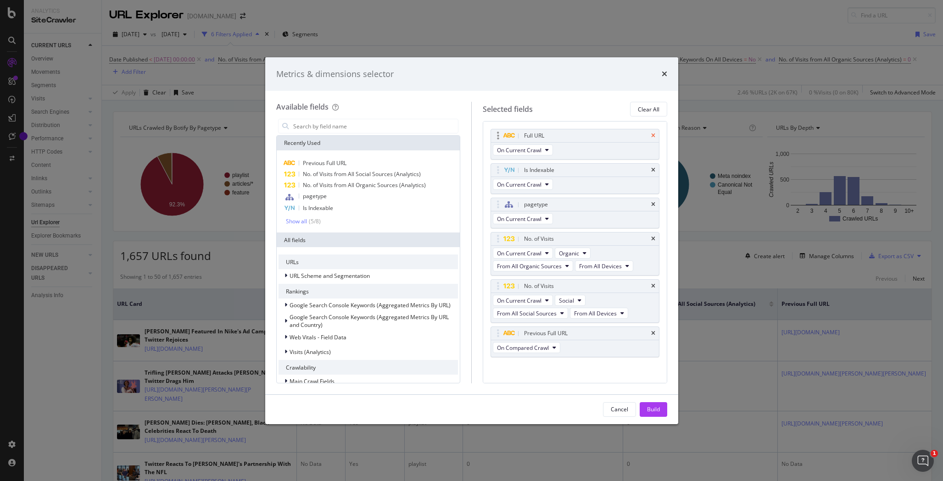
click at [651, 134] on icon "times" at bounding box center [653, 136] width 4 height 6
drag, startPoint x: 617, startPoint y: 300, endPoint x: 612, endPoint y: 134, distance: 165.6
click at [612, 134] on body "Analytics SiteCrawler CURRENT URLS Overview Movements Segments Visits Analysis …" at bounding box center [471, 240] width 943 height 481
drag, startPoint x: 602, startPoint y: 208, endPoint x: 602, endPoint y: 133, distance: 74.3
click at [602, 133] on body "Analytics SiteCrawler CURRENT URLS Overview Movements Segments Visits Analysis …" at bounding box center [471, 240] width 943 height 481
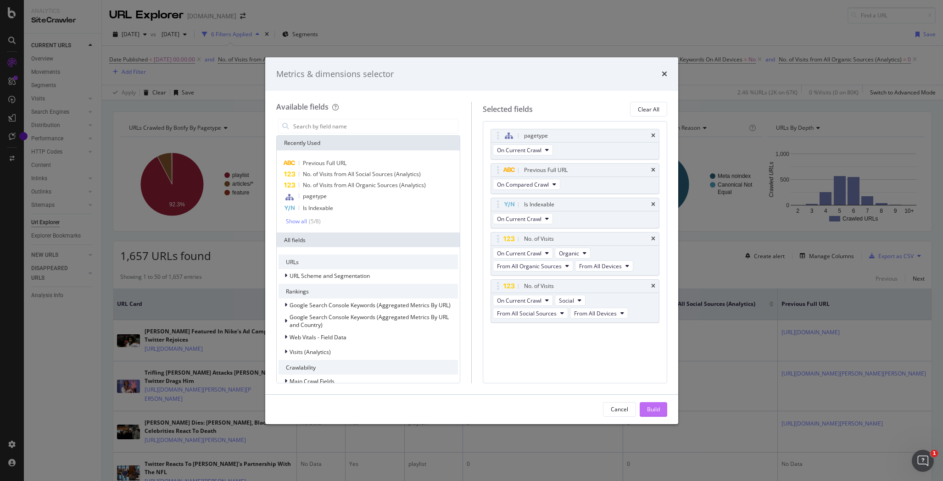
click at [654, 409] on div "Build" at bounding box center [653, 409] width 13 height 8
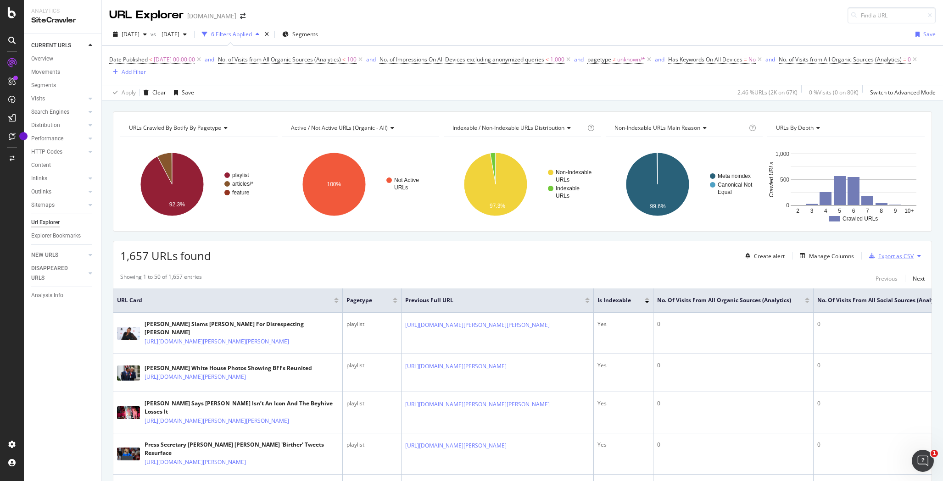
click at [902, 257] on div "Export as CSV" at bounding box center [895, 256] width 35 height 8
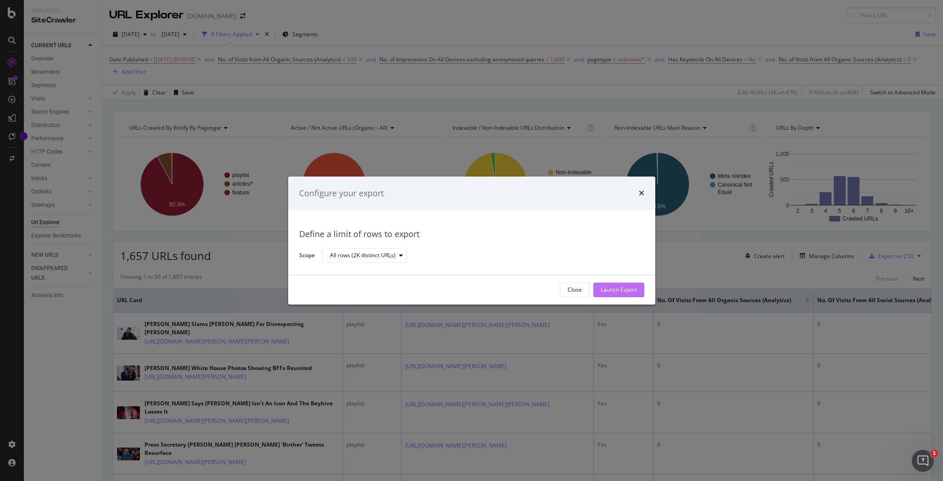
click at [611, 290] on div "Launch Export" at bounding box center [618, 290] width 36 height 8
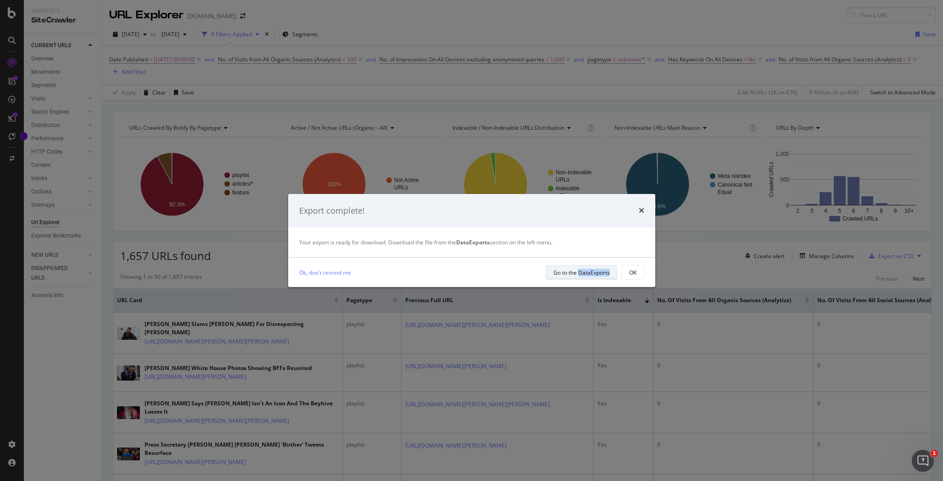
click at [578, 270] on div "Go to the DataExports" at bounding box center [581, 273] width 56 height 8
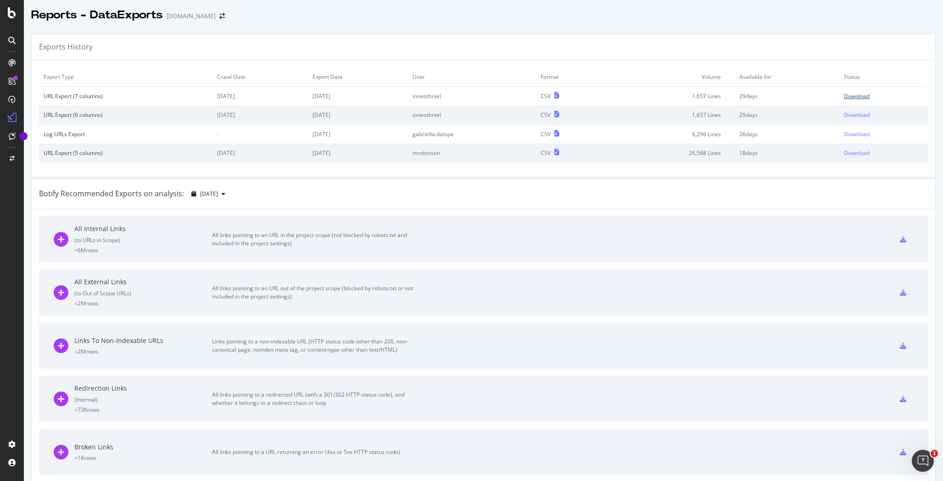
click at [845, 97] on div "Download" at bounding box center [856, 96] width 26 height 8
